Goal: Book appointment/travel/reservation

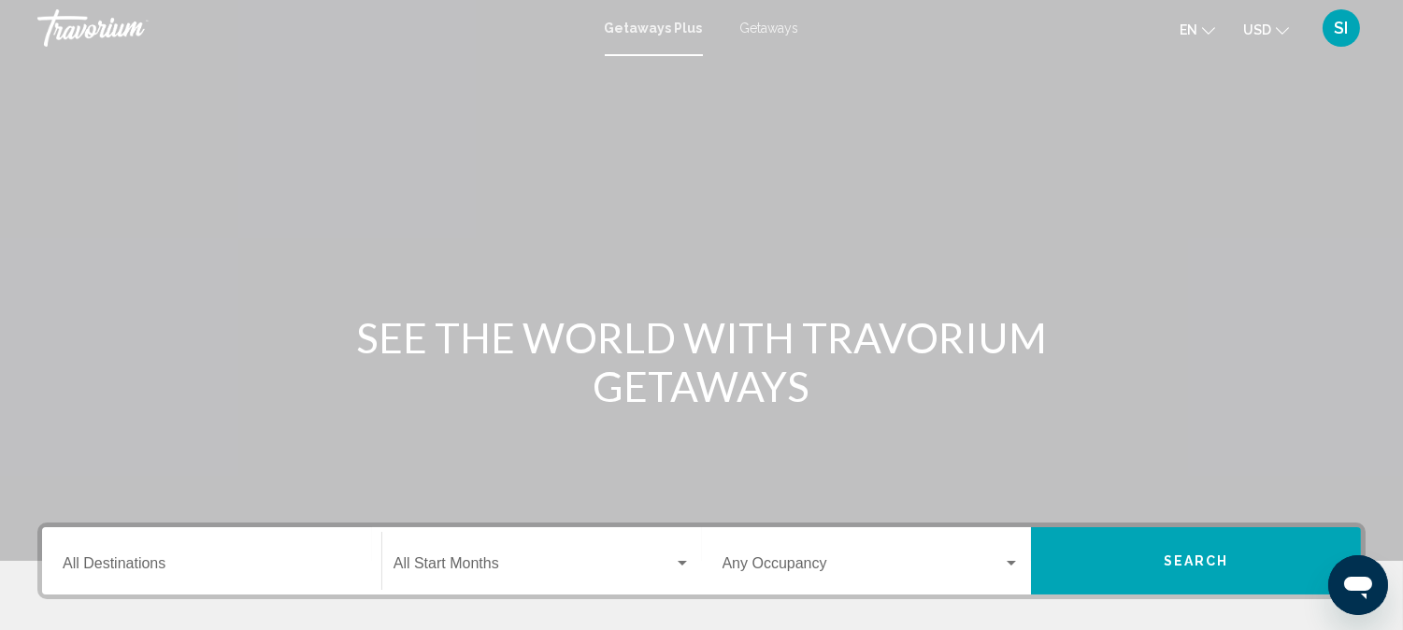
click at [117, 562] on input "Destination All Destinations" at bounding box center [212, 567] width 298 height 17
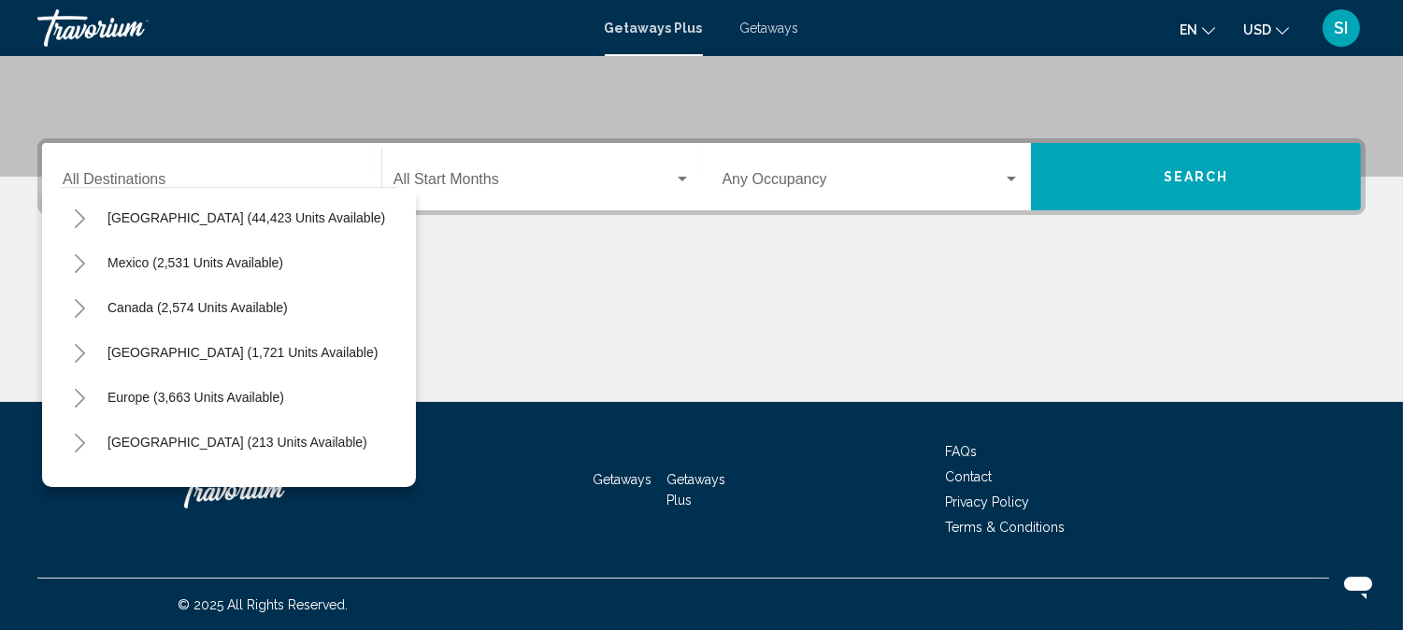
scroll to position [182, 0]
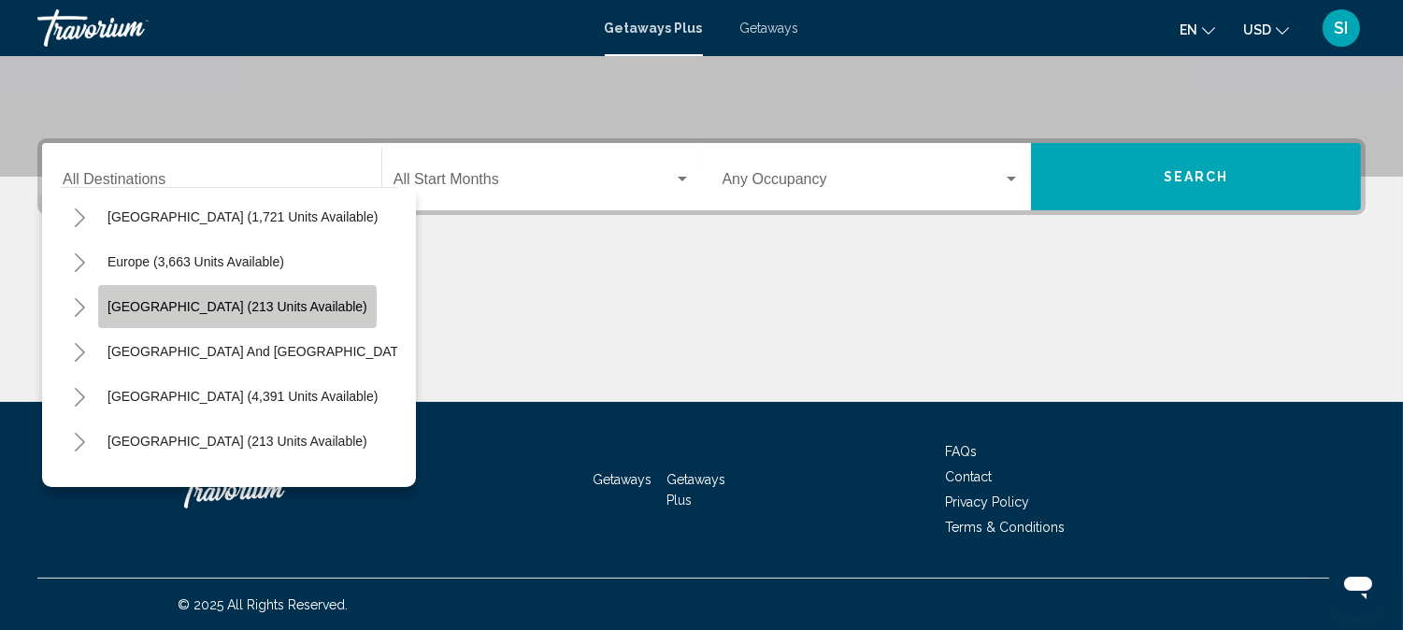
click at [260, 307] on span "[GEOGRAPHIC_DATA] (213 units available)" at bounding box center [238, 306] width 260 height 15
type input "**********"
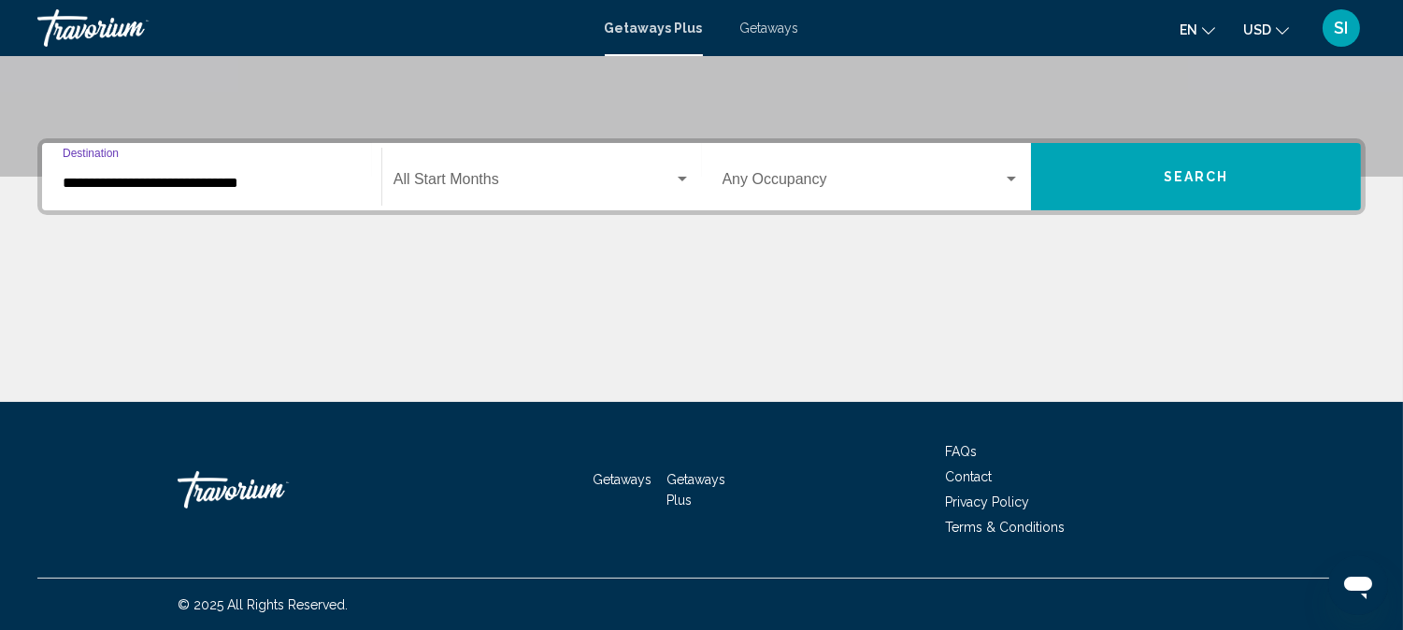
click at [1207, 179] on span "Search" at bounding box center [1196, 177] width 65 height 15
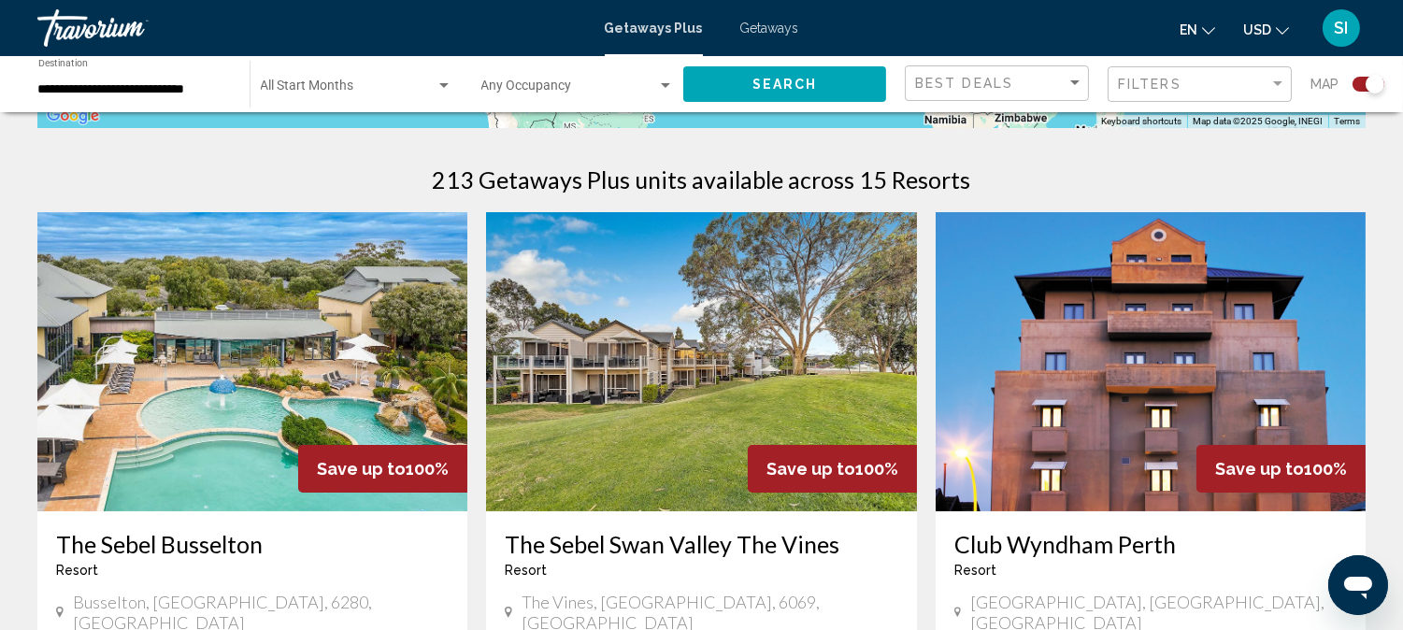
scroll to position [665, 0]
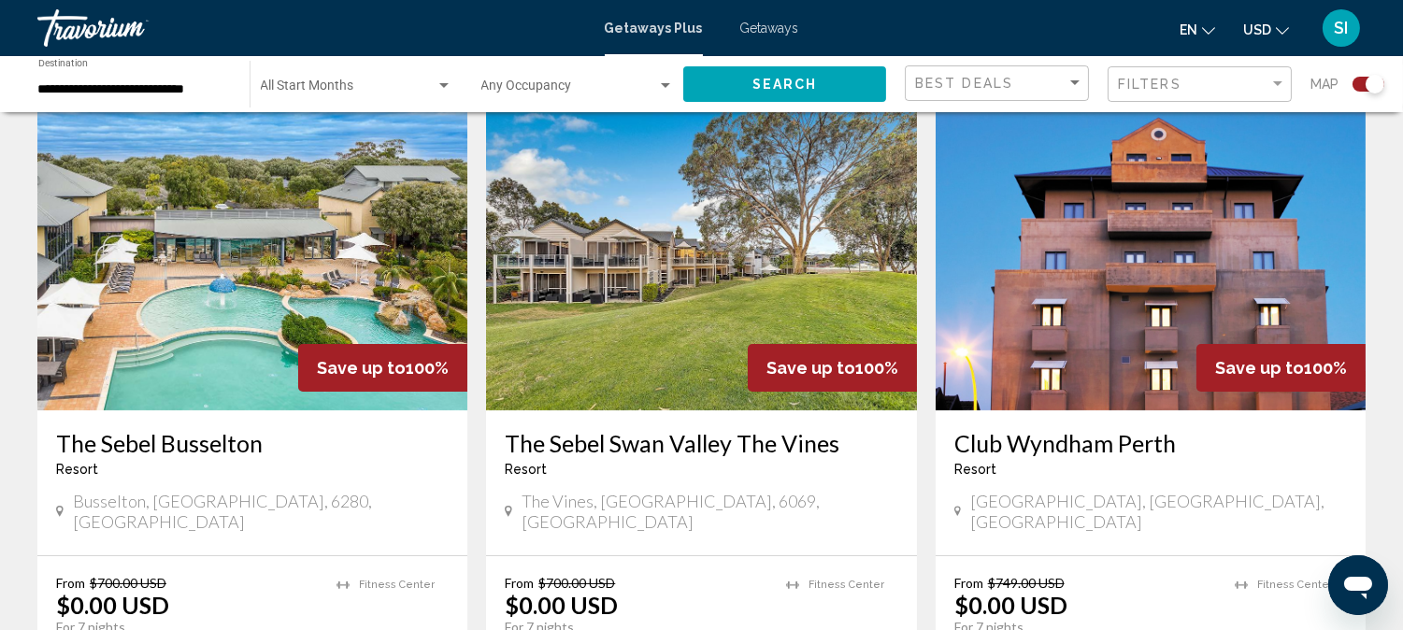
click at [1287, 27] on icon "Change currency" at bounding box center [1282, 30] width 13 height 7
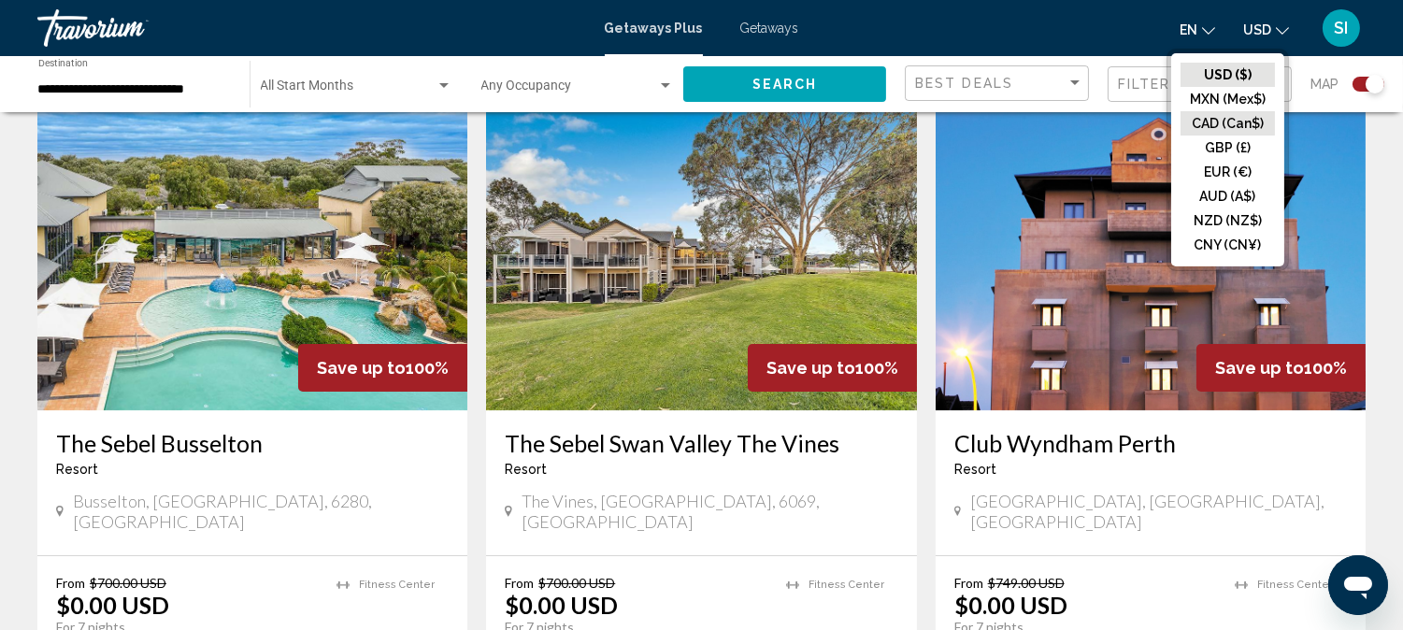
click at [1227, 122] on button "CAD (Can$)" at bounding box center [1228, 123] width 94 height 24
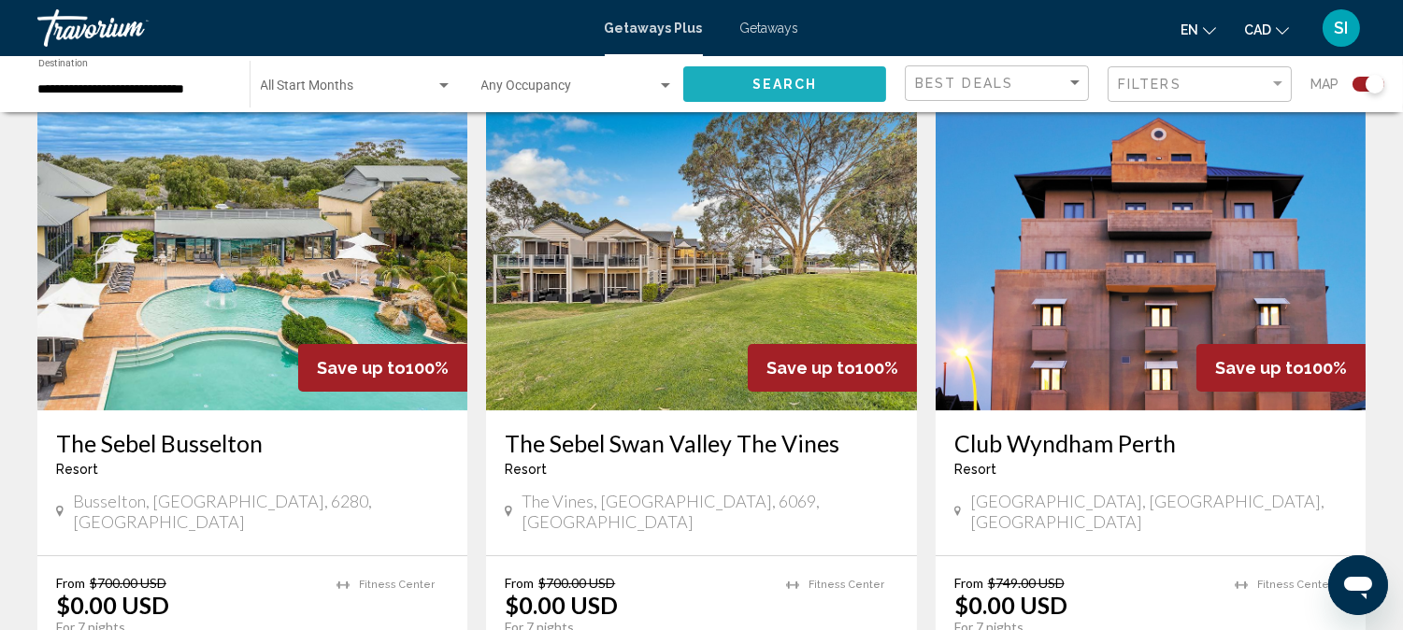
click at [785, 78] on span "Search" at bounding box center [785, 85] width 65 height 15
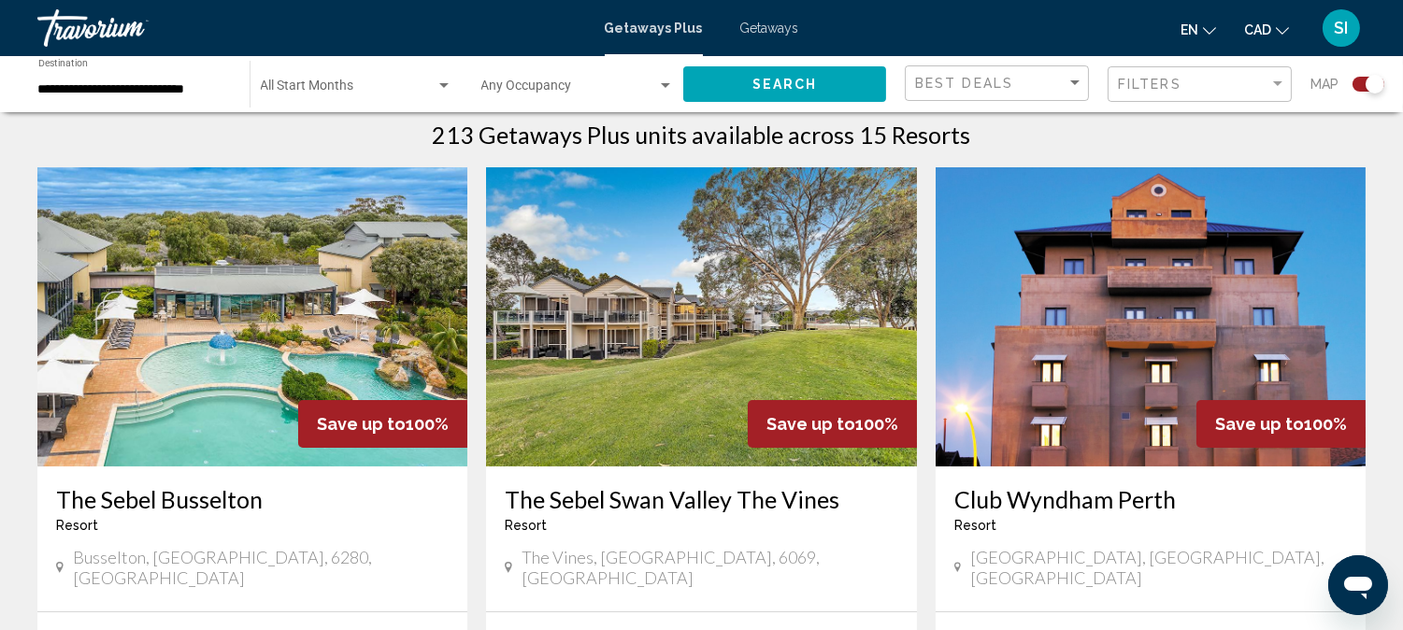
scroll to position [581, 0]
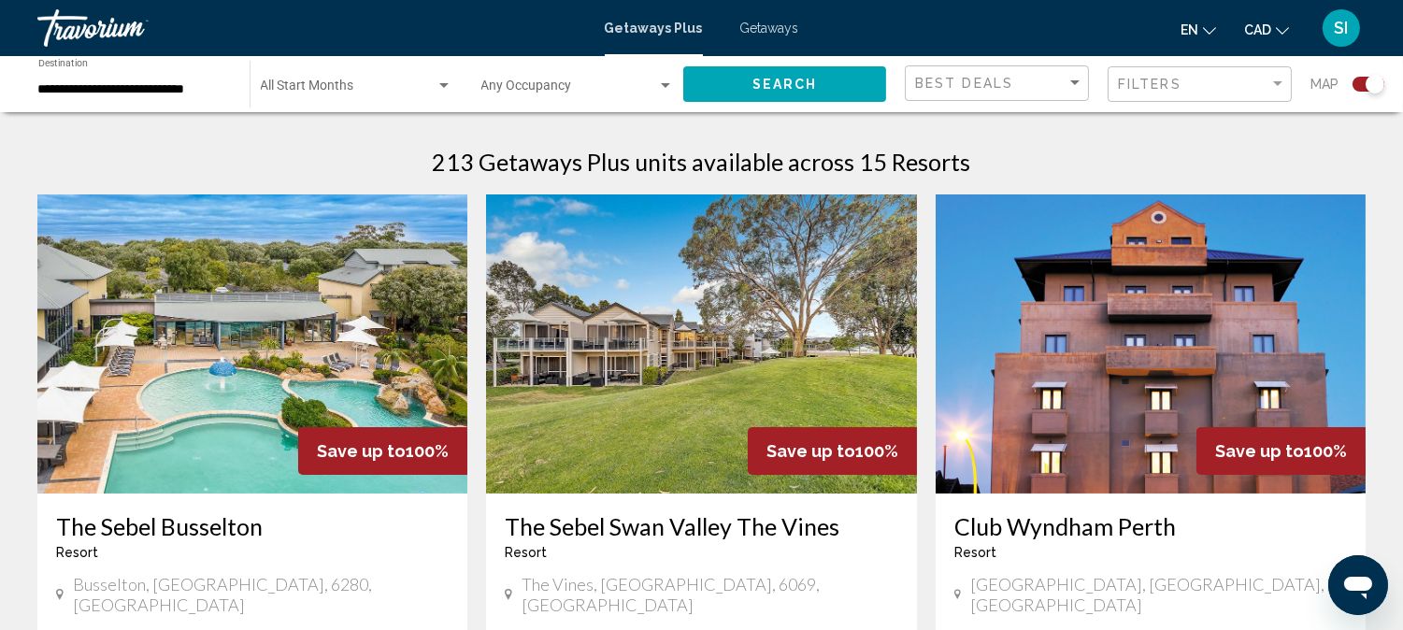
click at [200, 98] on div "**********" at bounding box center [134, 84] width 193 height 51
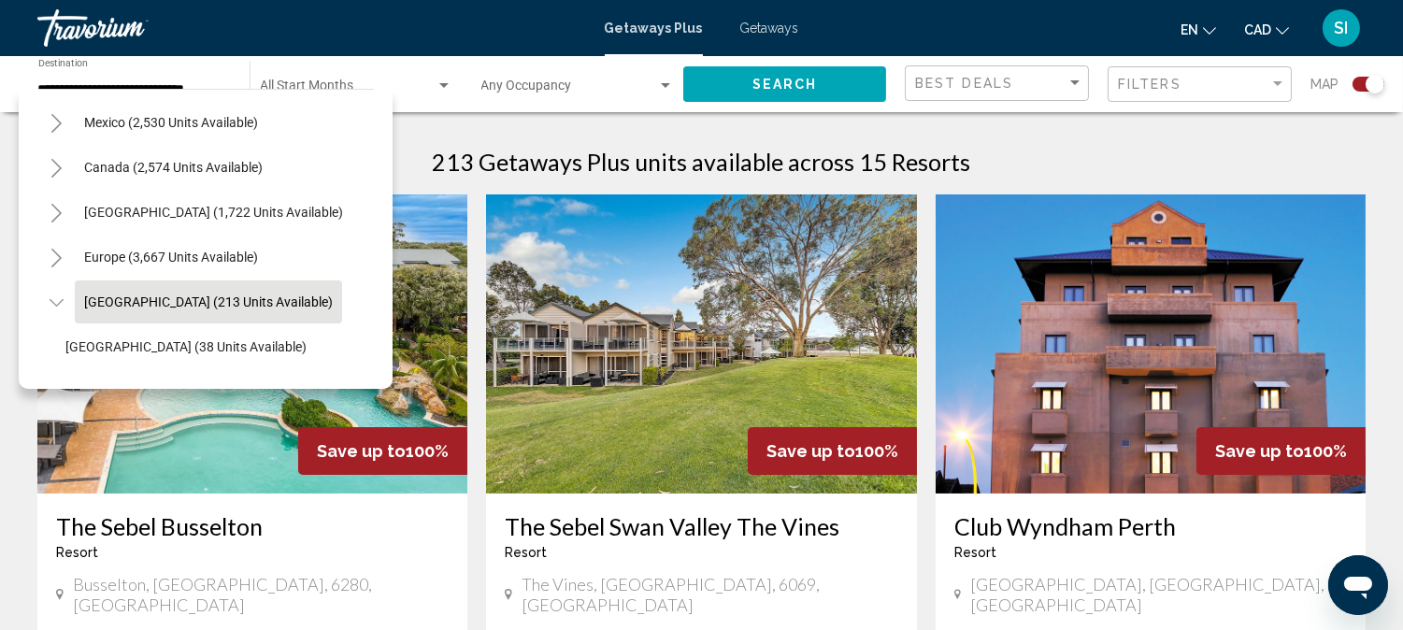
scroll to position [86, 0]
click at [103, 244] on button "Europe (3,667 units available)" at bounding box center [171, 259] width 193 height 43
type input "**********"
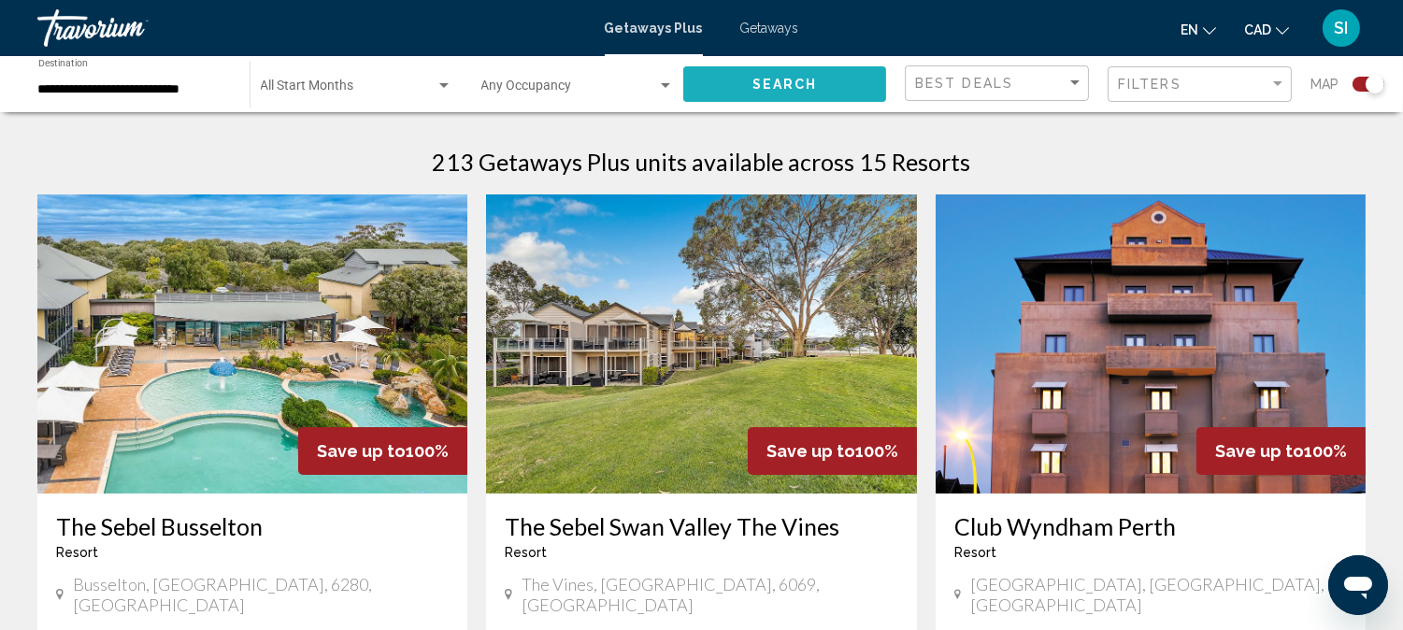
click at [835, 77] on button "Search" at bounding box center [784, 83] width 203 height 35
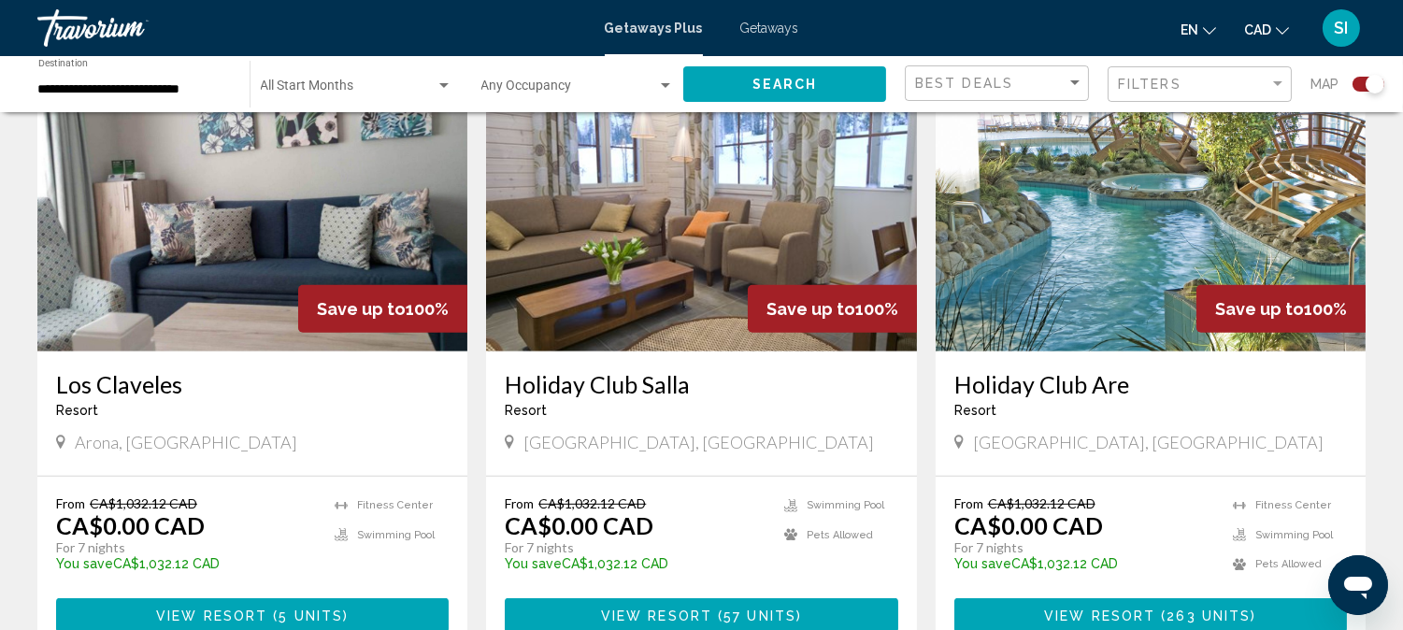
scroll to position [2202, 0]
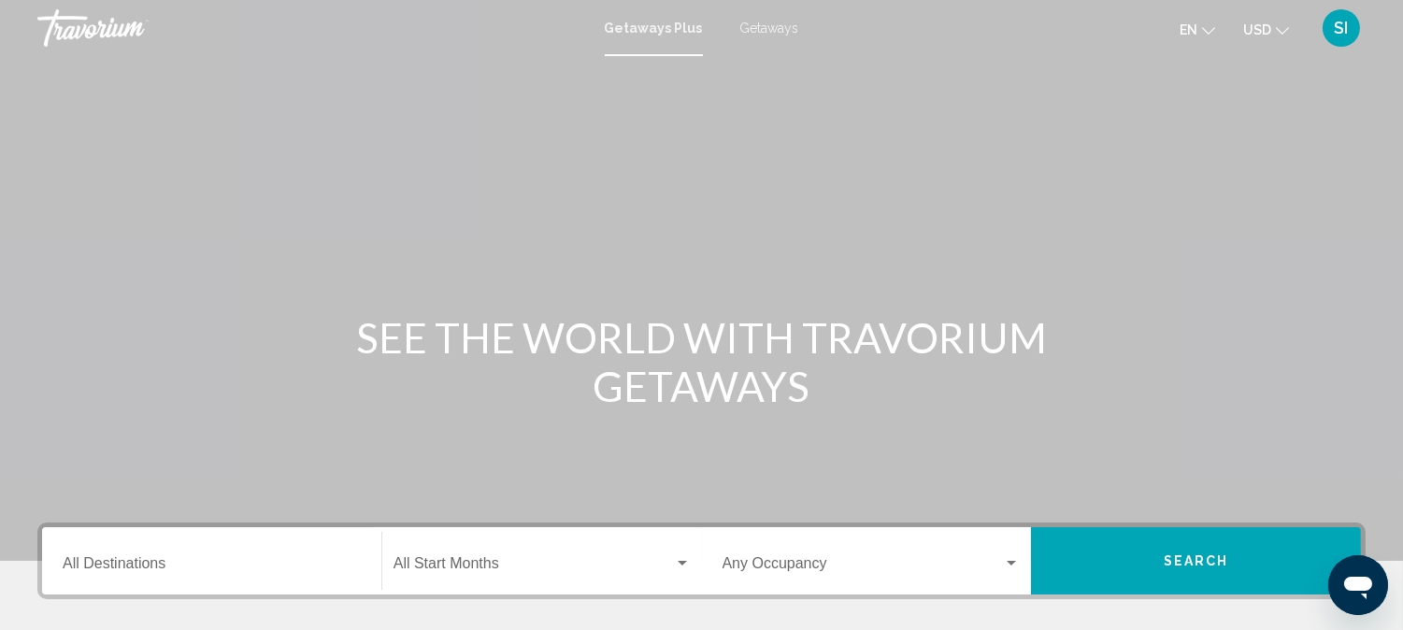
click at [1272, 28] on button "USD USD ($) MXN (Mex$) CAD (Can$) GBP (£) EUR (€) AUD (A$) NZD (NZ$) CNY (CN¥)" at bounding box center [1266, 29] width 46 height 27
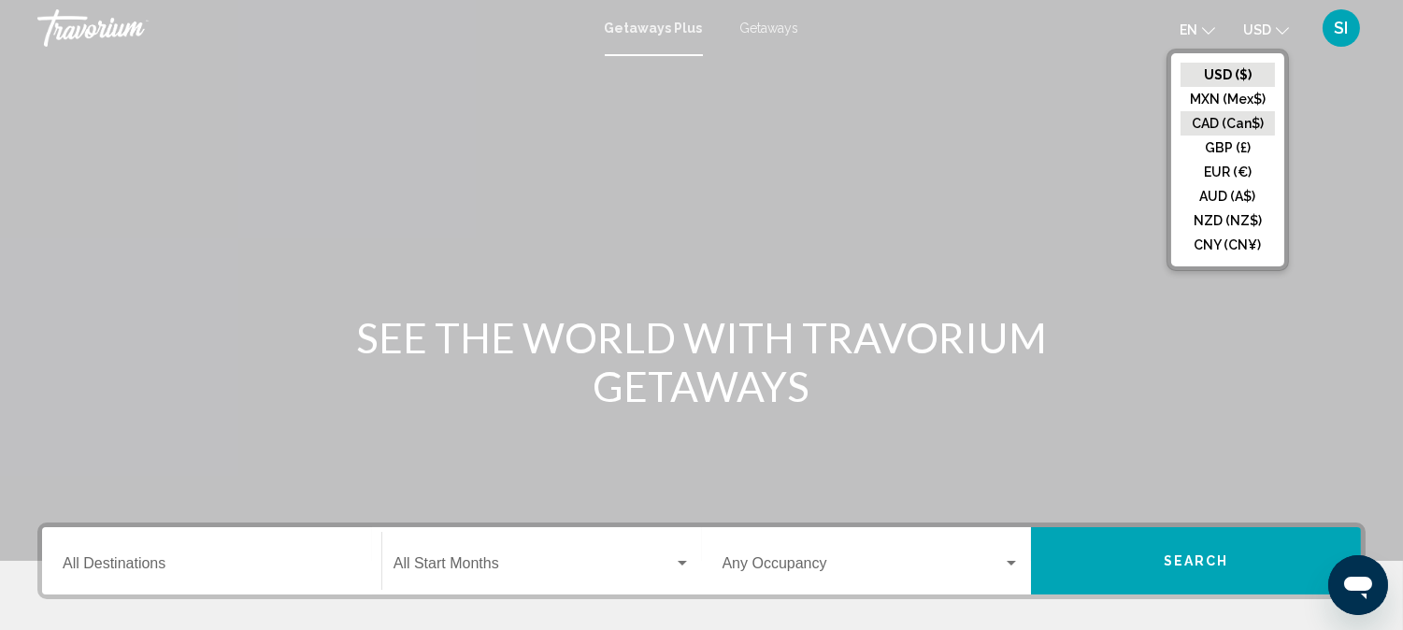
click at [1212, 116] on button "CAD (Can$)" at bounding box center [1228, 123] width 94 height 24
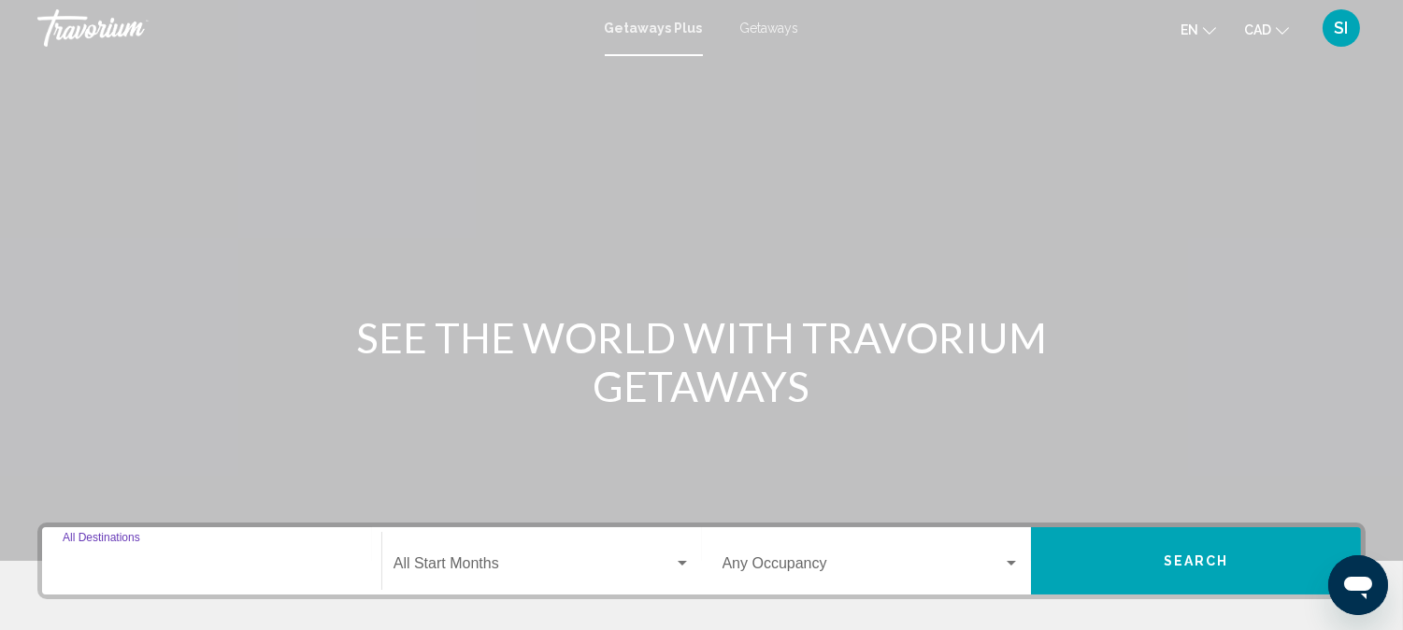
click at [260, 570] on input "Destination All Destinations" at bounding box center [212, 567] width 298 height 17
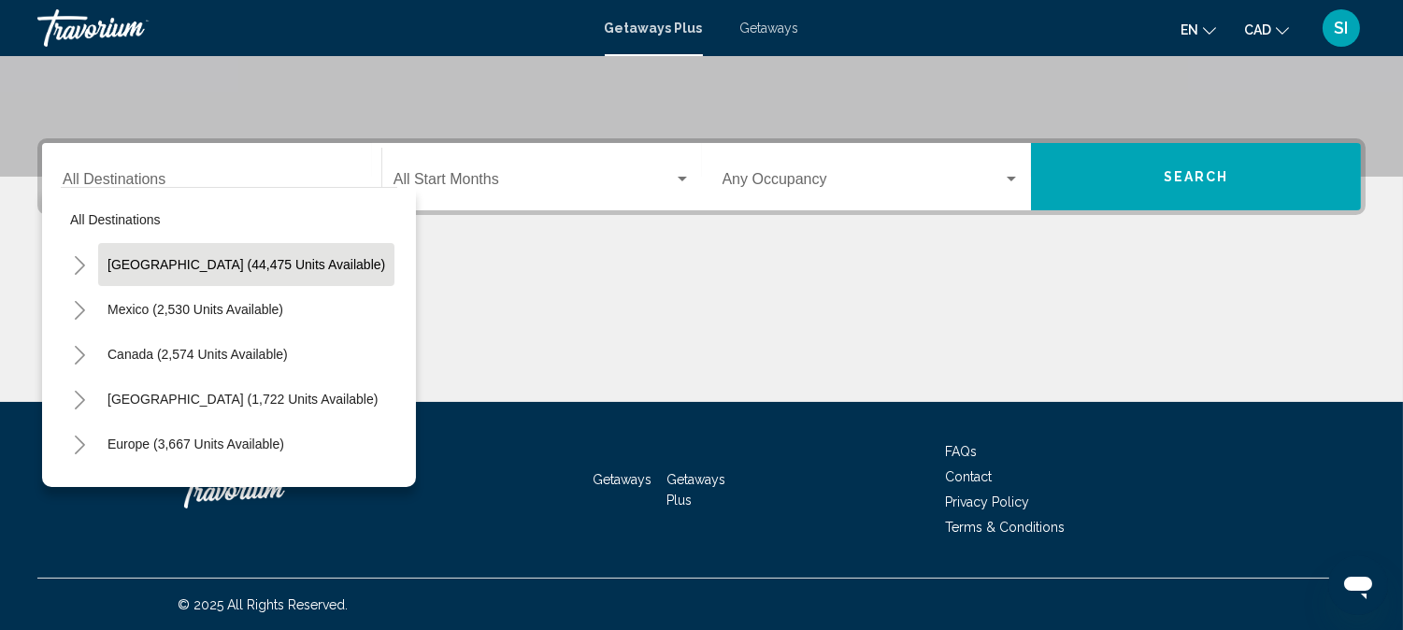
click at [216, 254] on button "[GEOGRAPHIC_DATA] (44,475 units available)" at bounding box center [246, 264] width 296 height 43
type input "**********"
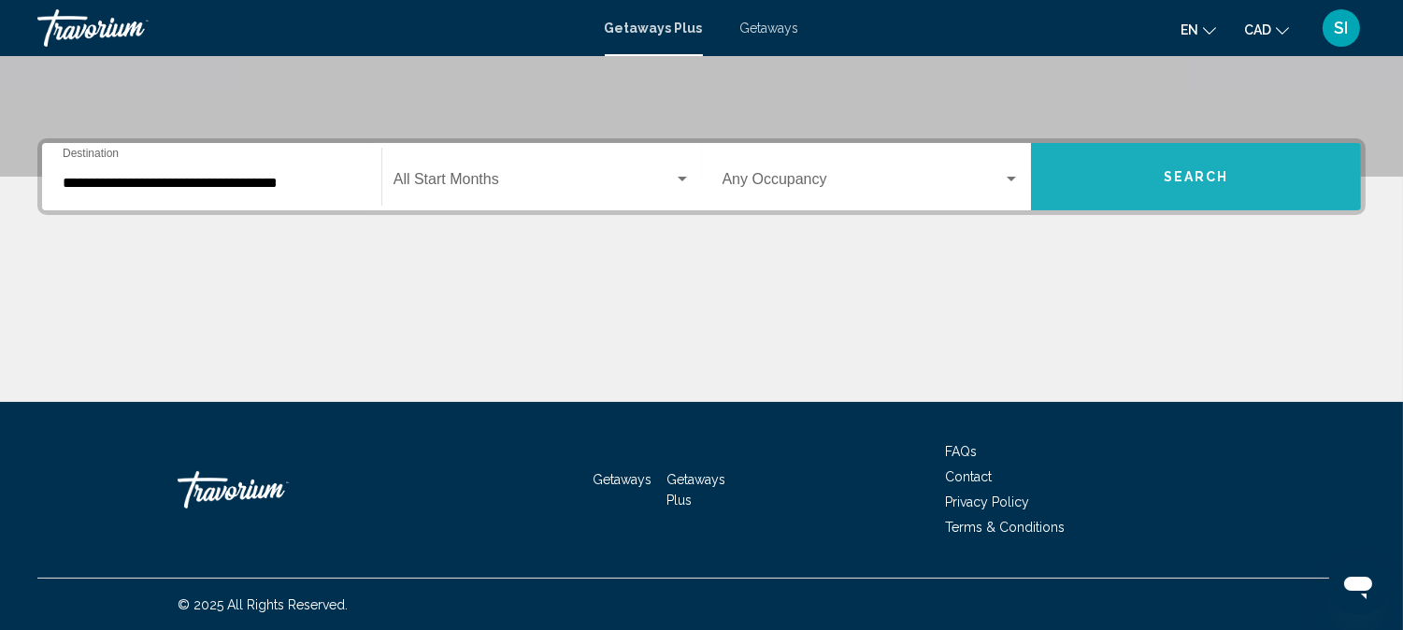
click at [1220, 170] on span "Search" at bounding box center [1196, 177] width 65 height 15
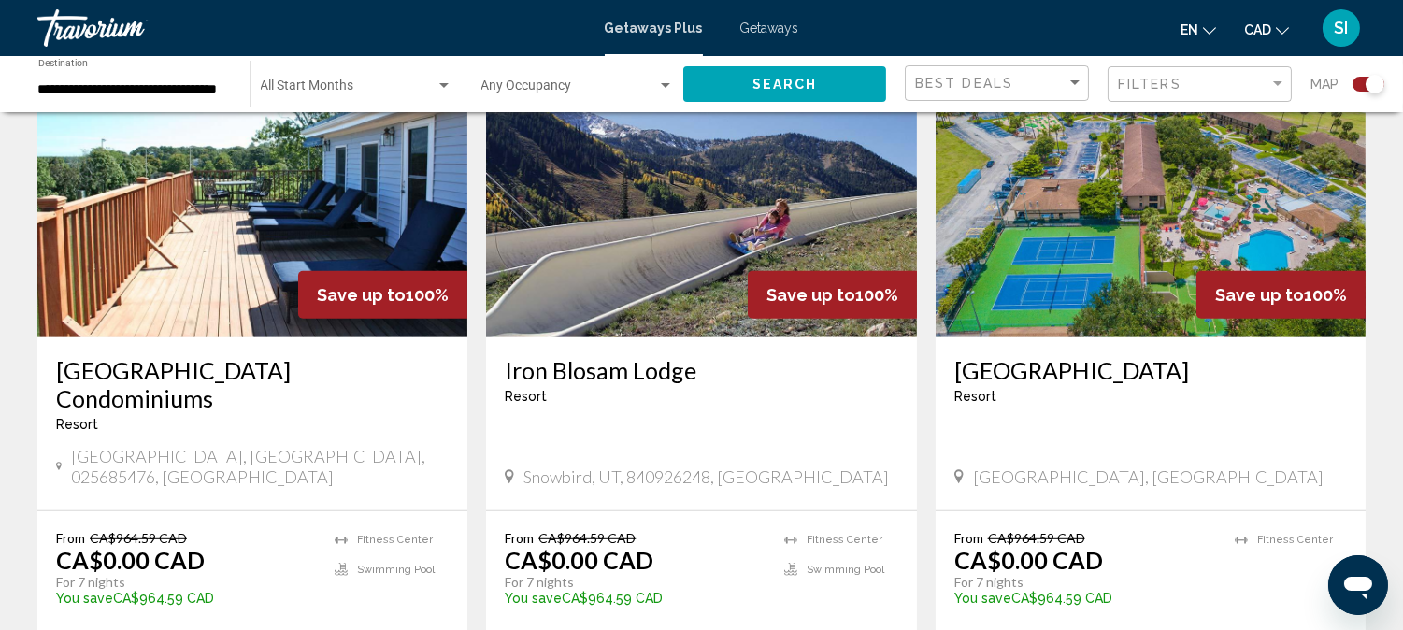
scroll to position [2118, 0]
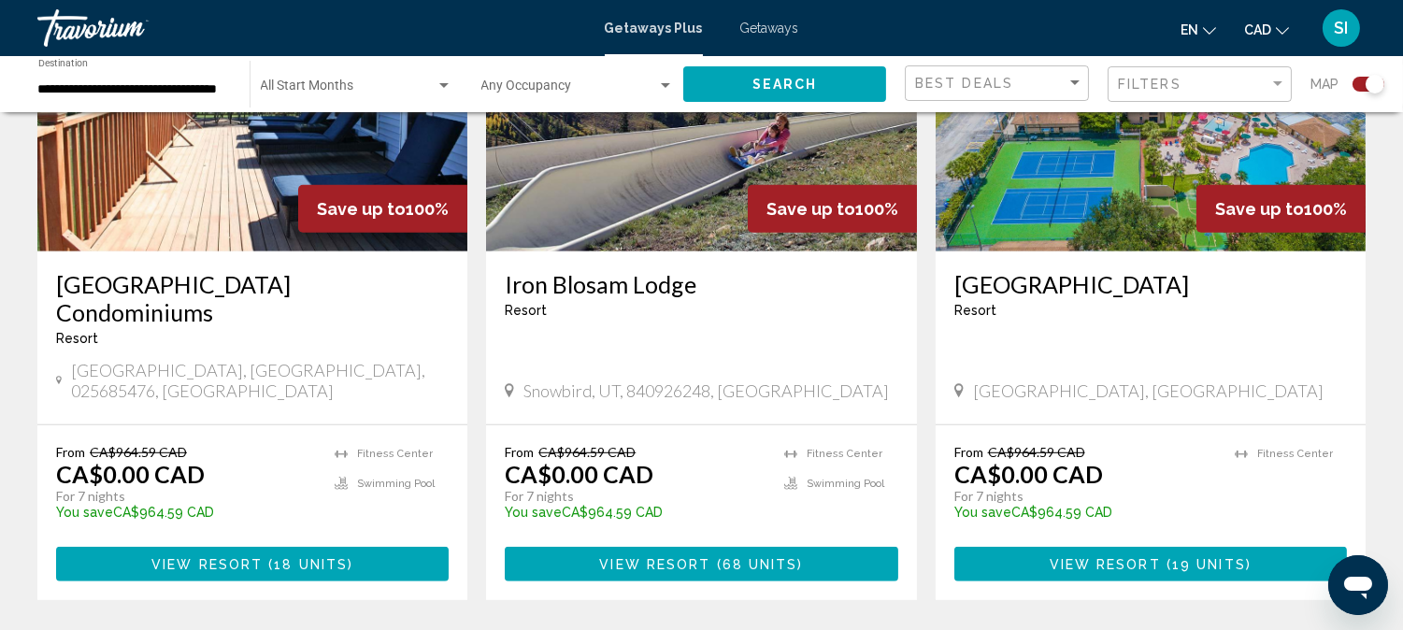
click at [703, 557] on span "View Resort" at bounding box center [654, 564] width 111 height 15
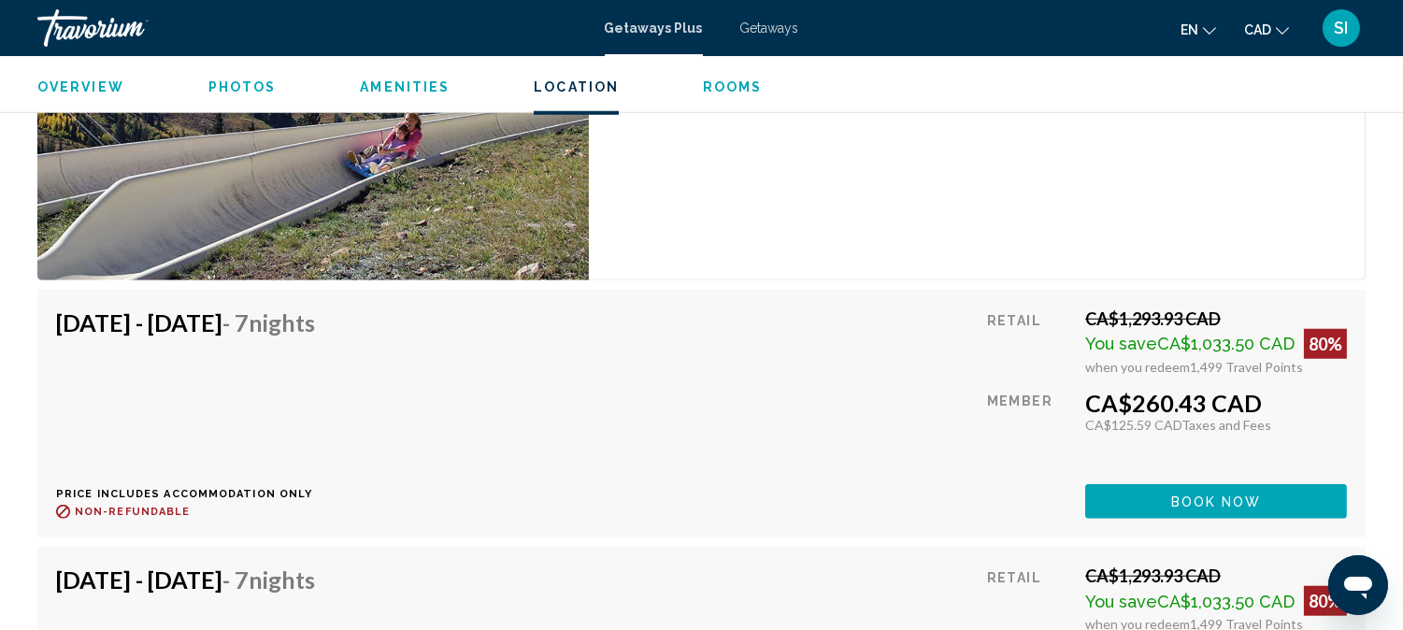
scroll to position [2887, 0]
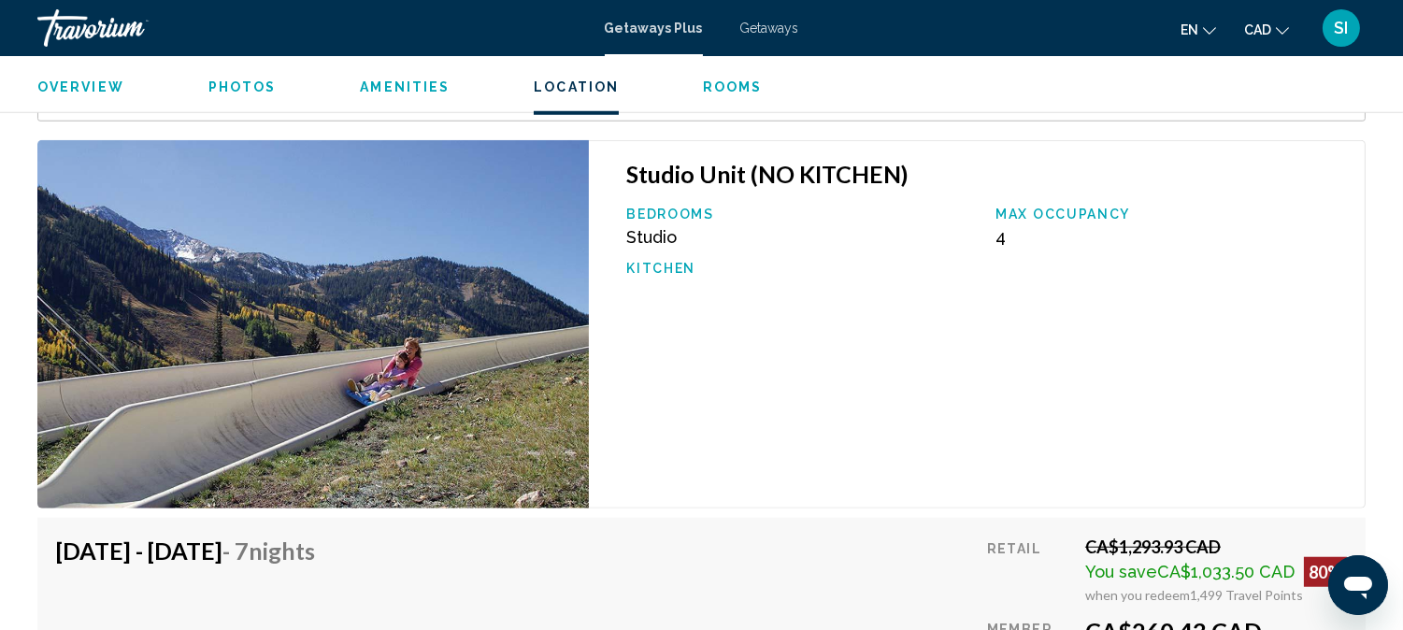
drag, startPoint x: 703, startPoint y: 487, endPoint x: 802, endPoint y: 254, distance: 253.0
click at [802, 254] on div "Bedrooms Studio Max Occupancy 4 Kitchen" at bounding box center [986, 251] width 739 height 88
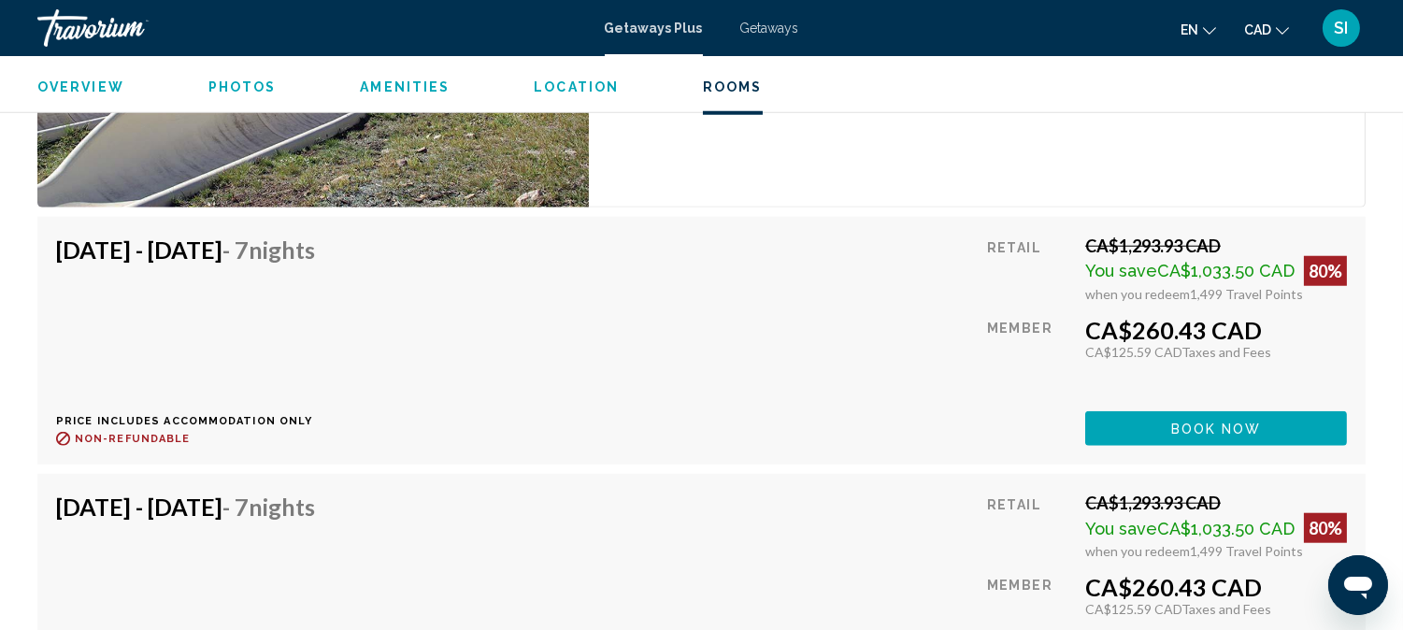
scroll to position [3178, 0]
